Goal: Task Accomplishment & Management: Manage account settings

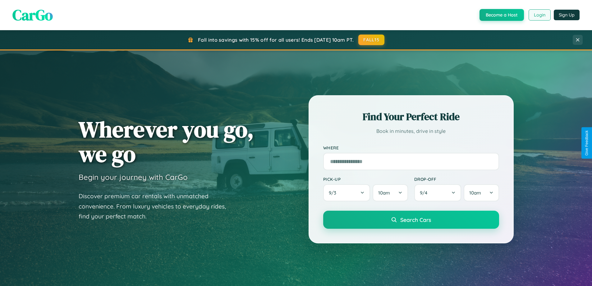
click at [539, 15] on button "Login" at bounding box center [540, 14] width 22 height 11
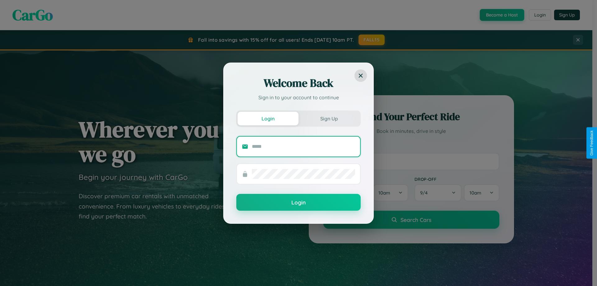
click at [303, 146] on input "text" at bounding box center [303, 146] width 103 height 10
type input "**********"
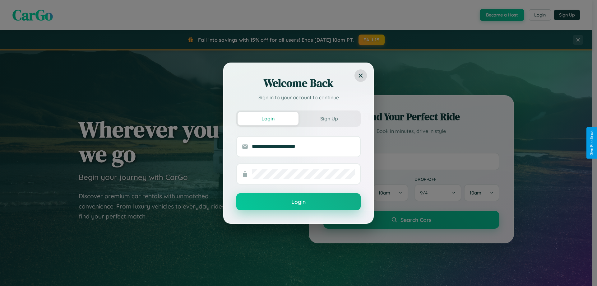
click at [298, 202] on button "Login" at bounding box center [298, 201] width 124 height 17
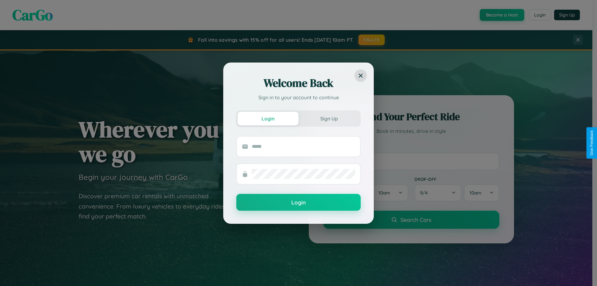
scroll to position [268, 0]
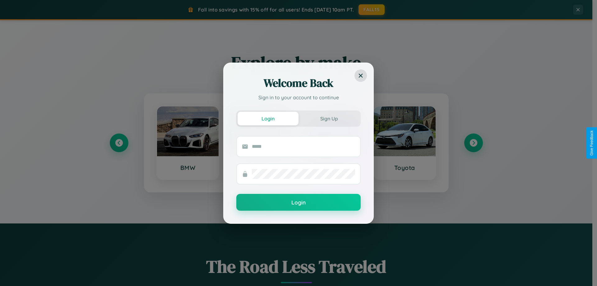
click at [119, 143] on div "Welcome Back Sign in to your account to continue Login Sign Up Login" at bounding box center [298, 143] width 597 height 286
click at [473, 143] on div "Welcome Back Sign in to your account to continue Login Sign Up Login" at bounding box center [298, 143] width 597 height 286
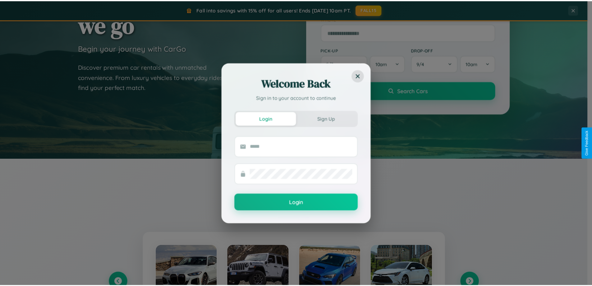
scroll to position [0, 0]
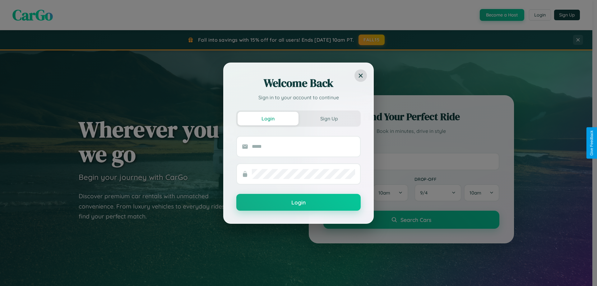
click at [539, 15] on div "Welcome Back Sign in to your account to continue Login Sign Up Login" at bounding box center [298, 143] width 597 height 286
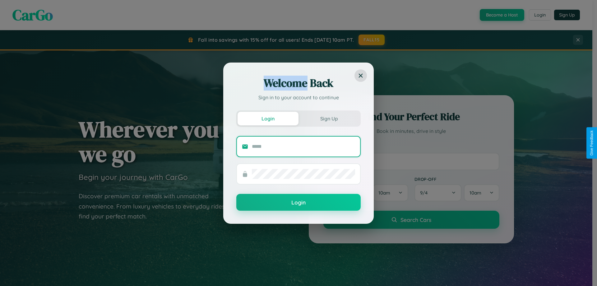
click at [303, 146] on input "text" at bounding box center [303, 146] width 103 height 10
type input "**********"
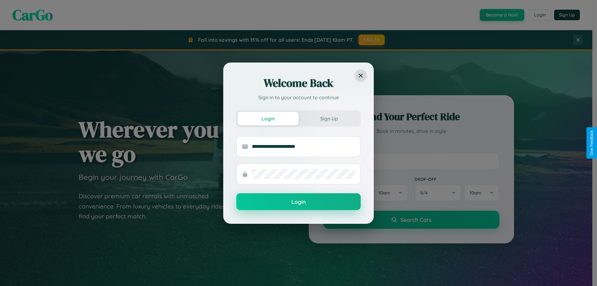
click at [298, 202] on button "Login" at bounding box center [298, 201] width 124 height 17
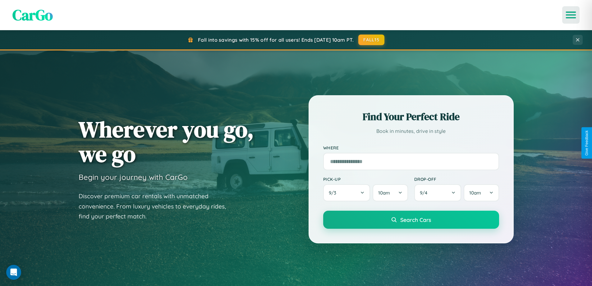
click at [571, 15] on icon "Open menu" at bounding box center [571, 15] width 9 height 6
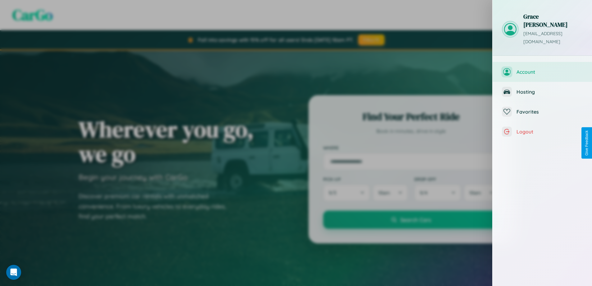
click at [542, 69] on span "Account" at bounding box center [550, 72] width 66 height 6
